Goal: Navigation & Orientation: Go to known website

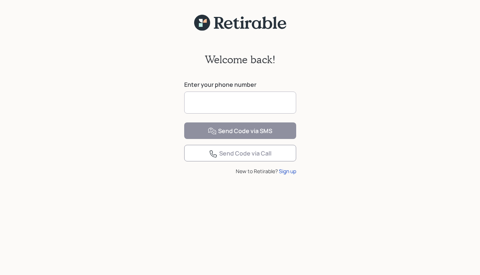
click at [216, 100] on input at bounding box center [240, 103] width 112 height 22
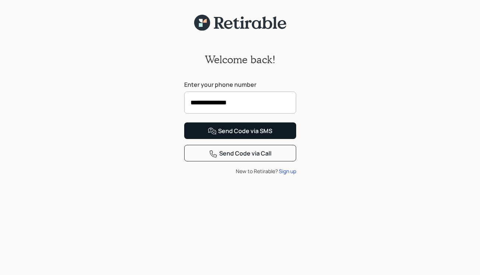
type input "**********"
click at [280, 139] on button "Send Code via SMS" at bounding box center [240, 131] width 112 height 17
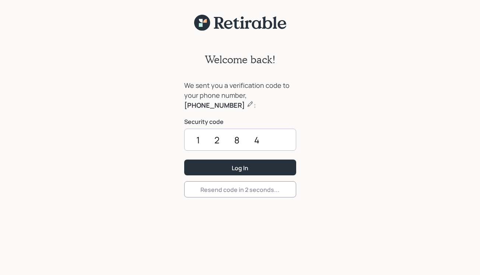
type input "1284"
click at [280, 156] on div "We sent you a verification code to your phone number, [PHONE_NUMBER] : Security…" at bounding box center [240, 120] width 112 height 79
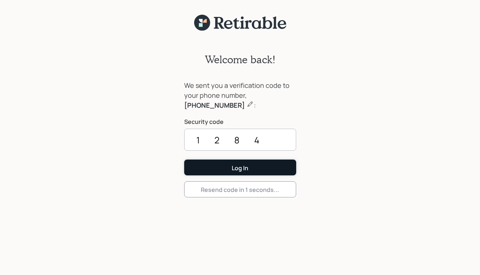
click at [273, 166] on button "Log In" at bounding box center [240, 168] width 112 height 16
